Goal: Transaction & Acquisition: Purchase product/service

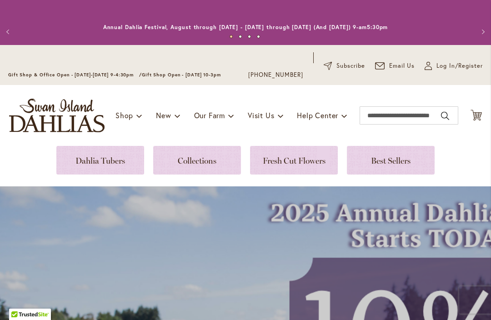
click at [445, 67] on span "Log In/Register" at bounding box center [459, 65] width 46 height 9
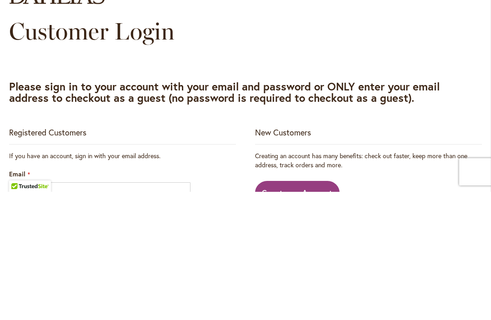
scroll to position [0, 0]
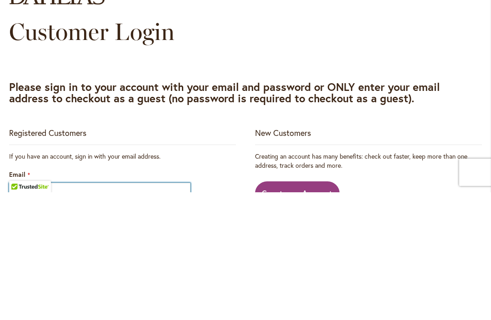
type input "**********"
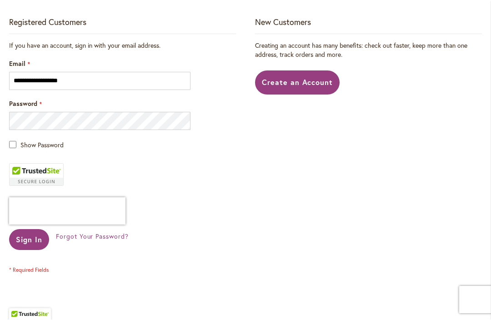
scroll to position [240, 0]
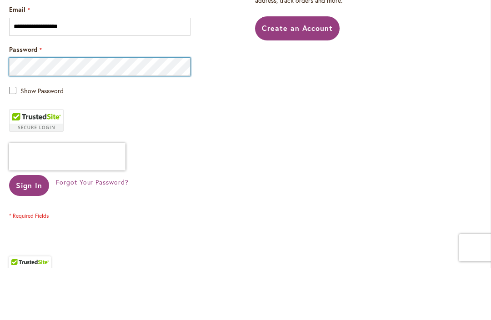
click at [29, 227] on button "Sign In" at bounding box center [29, 237] width 40 height 21
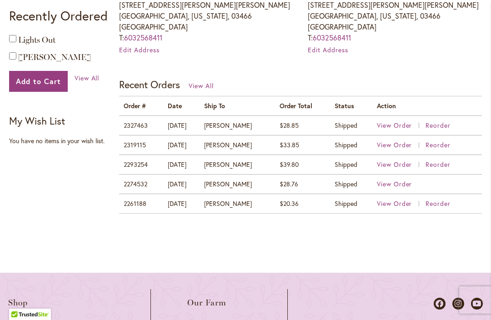
scroll to position [359, 0]
click at [404, 127] on span "View Order" at bounding box center [394, 124] width 35 height 9
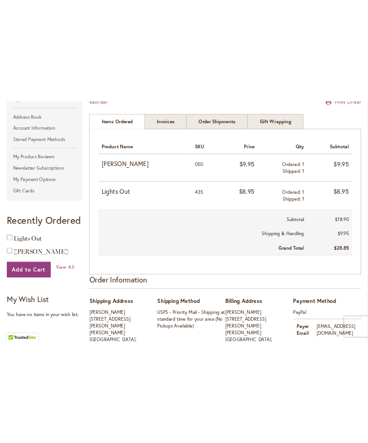
scroll to position [221, 0]
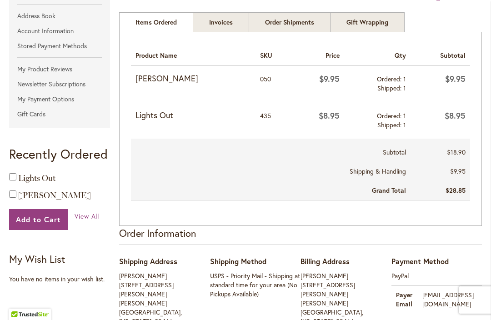
click at [65, 256] on strong "My Wish List" at bounding box center [37, 258] width 56 height 13
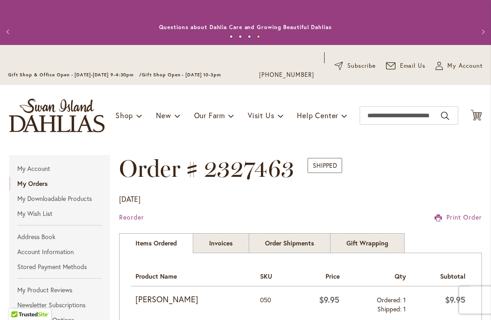
scroll to position [0, 0]
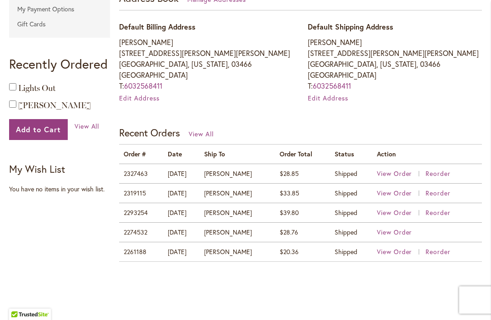
scroll to position [311, 0]
click at [399, 194] on span "View Order" at bounding box center [394, 192] width 35 height 9
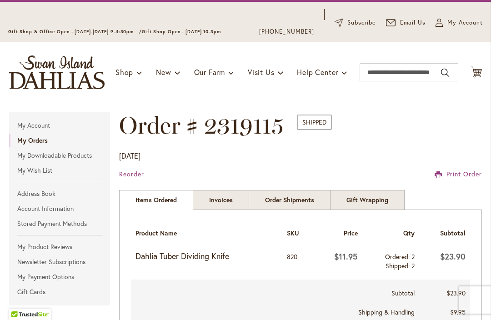
scroll to position [42, 0]
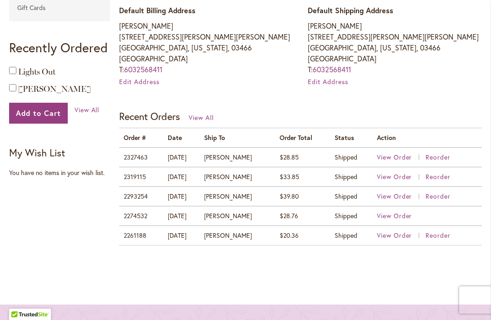
scroll to position [388, 0]
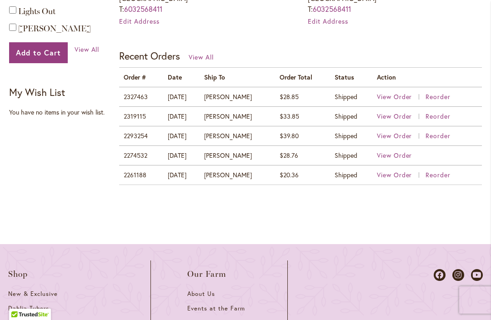
click at [410, 138] on span "View Order" at bounding box center [394, 135] width 35 height 9
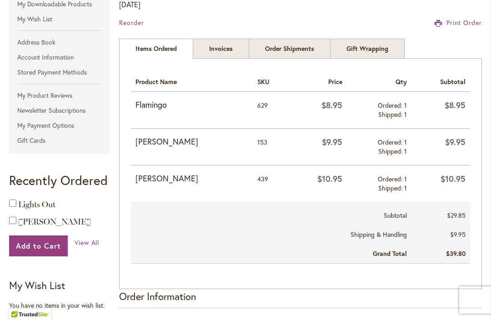
scroll to position [195, 0]
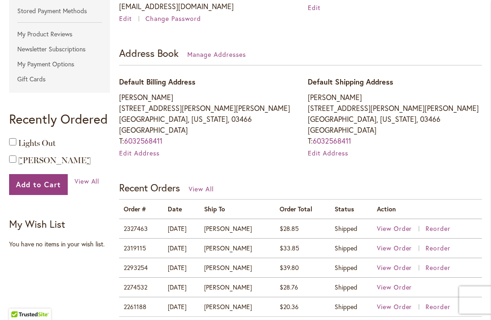
scroll to position [411, 0]
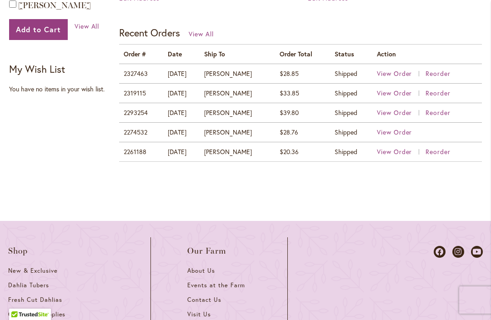
click at [407, 134] on span "View Order" at bounding box center [394, 132] width 35 height 9
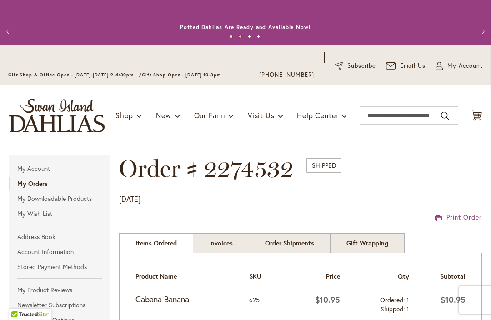
scroll to position [0, 0]
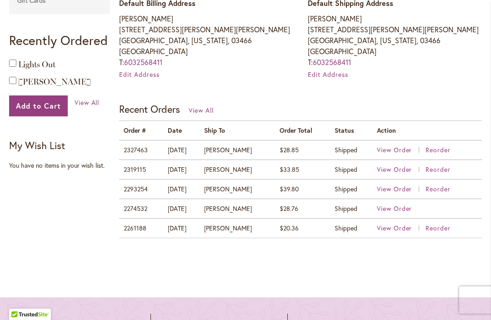
scroll to position [335, 0]
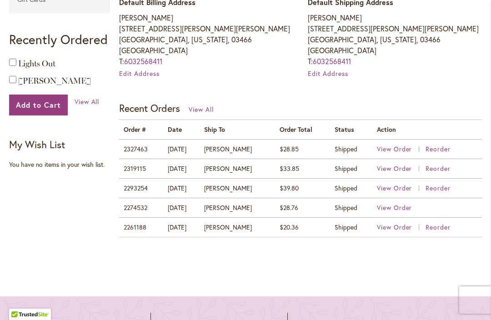
click at [404, 228] on span "View Order" at bounding box center [394, 227] width 35 height 9
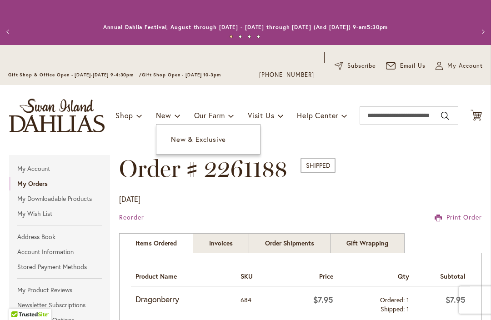
click at [230, 141] on link "New & Exclusive" at bounding box center [208, 139] width 104 height 16
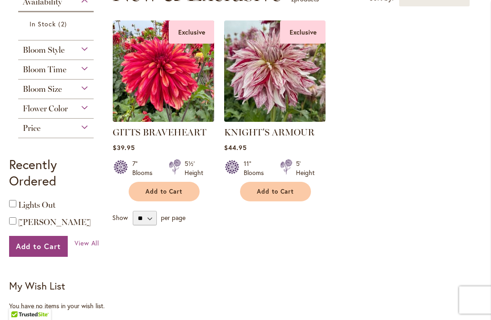
scroll to position [97, 0]
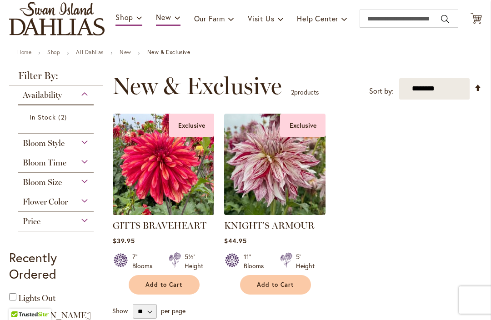
click at [83, 142] on div "Bloom Style" at bounding box center [55, 141] width 75 height 15
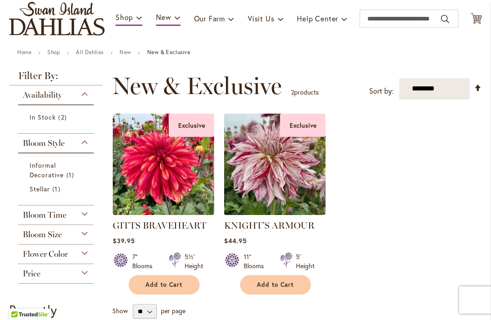
click at [72, 177] on span "1 item" at bounding box center [71, 175] width 10 height 10
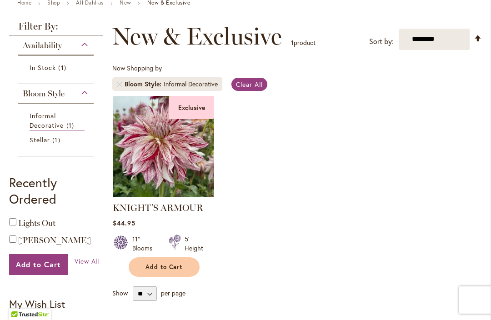
scroll to position [147, 0]
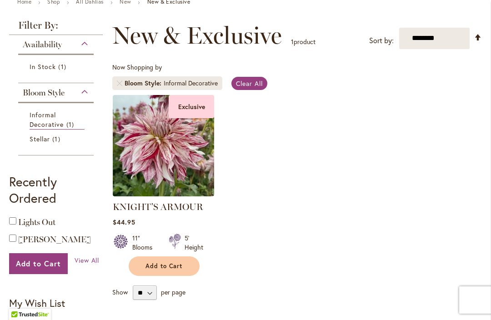
click at [49, 144] on link "Stellar 1 item" at bounding box center [57, 139] width 55 height 10
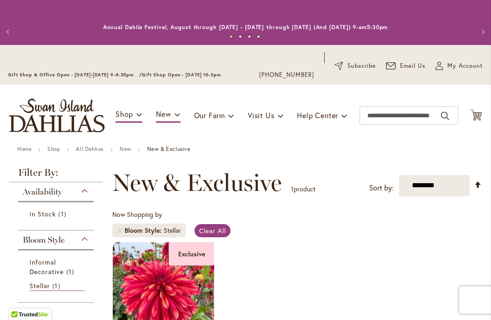
scroll to position [2, 0]
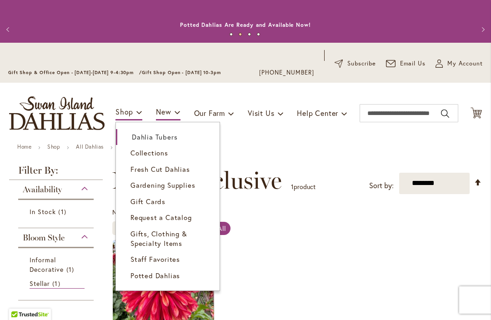
click at [176, 138] on span "Dahlia Tubers" at bounding box center [154, 136] width 45 height 9
